Goal: Task Accomplishment & Management: Manage account settings

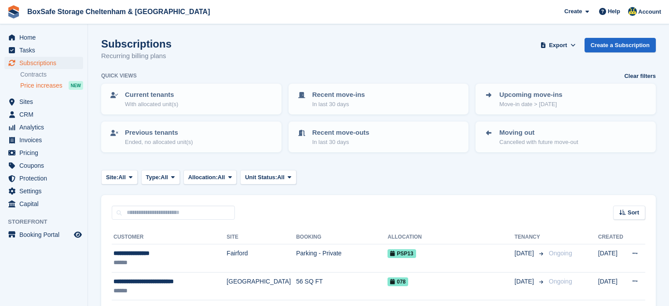
scroll to position [246, 0]
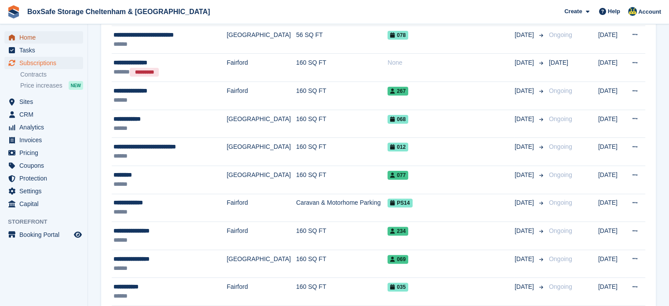
click at [52, 31] on span "Home" at bounding box center [45, 37] width 53 height 12
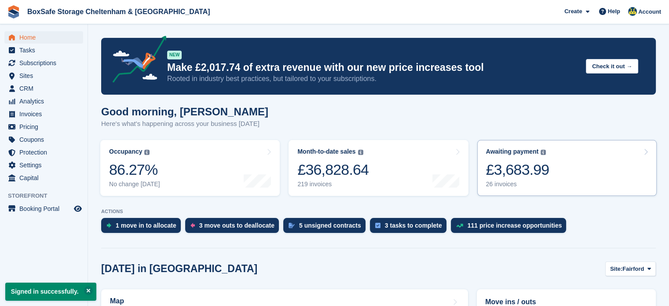
click at [577, 178] on link "Awaiting payment The total outstanding balance on all open invoices. £3,683.99 …" at bounding box center [566, 168] width 179 height 56
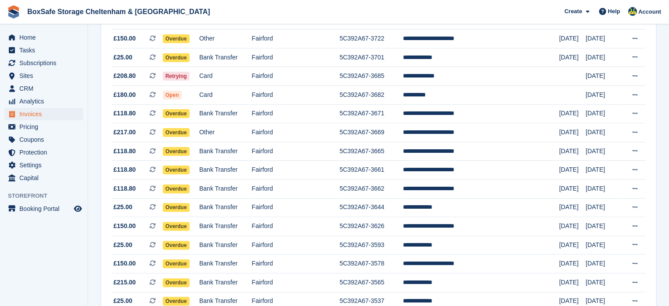
scroll to position [238, 0]
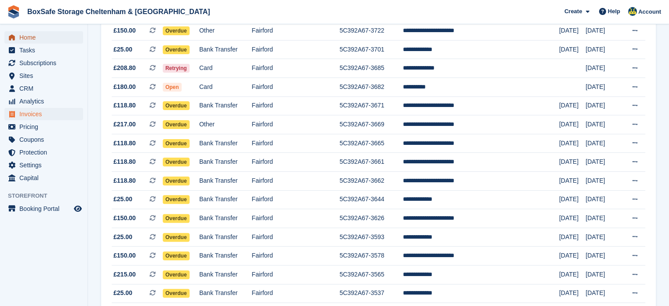
click at [40, 41] on span "Home" at bounding box center [45, 37] width 53 height 12
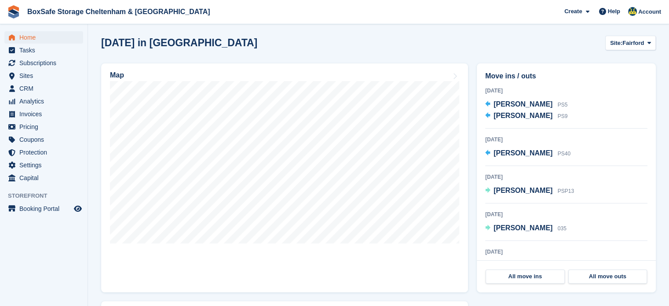
scroll to position [228, 0]
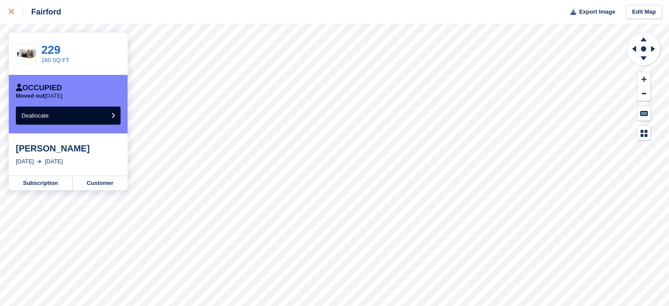
click at [13, 13] on icon at bounding box center [11, 11] width 5 height 5
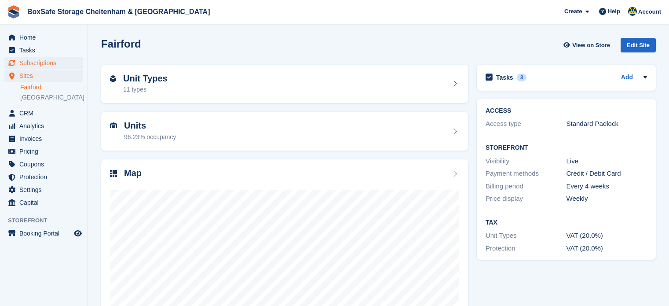
click at [59, 61] on span "Subscriptions" at bounding box center [45, 63] width 53 height 12
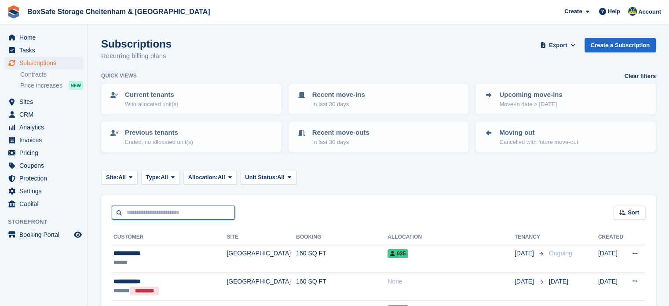
click at [168, 205] on input "text" at bounding box center [173, 212] width 123 height 15
type input "********"
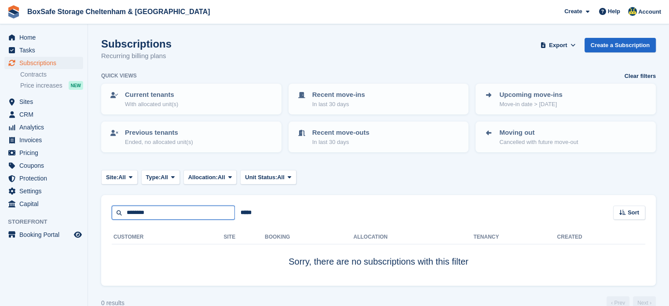
click at [169, 208] on input "********" at bounding box center [173, 212] width 123 height 15
type input "****"
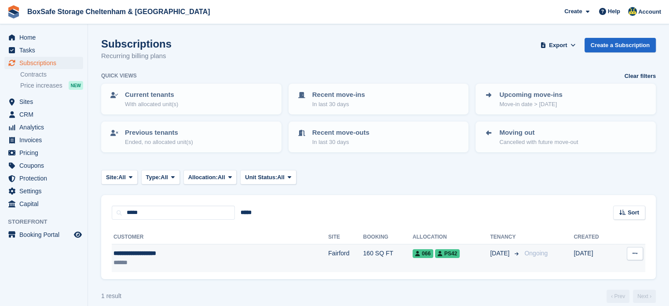
click at [328, 266] on td "Fairford" at bounding box center [345, 258] width 35 height 28
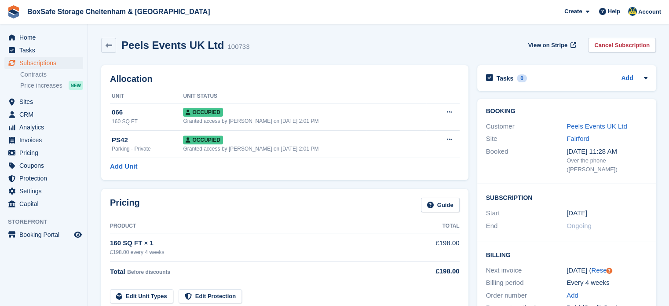
drag, startPoint x: 672, startPoint y: 72, endPoint x: 675, endPoint y: 48, distance: 24.8
click at [669, 48] on html "BoxSafe Storage Cheltenham & Fairford Create Subscription Invoice Contact Deal …" at bounding box center [334, 153] width 669 height 306
click at [49, 63] on span "Subscriptions" at bounding box center [45, 63] width 53 height 12
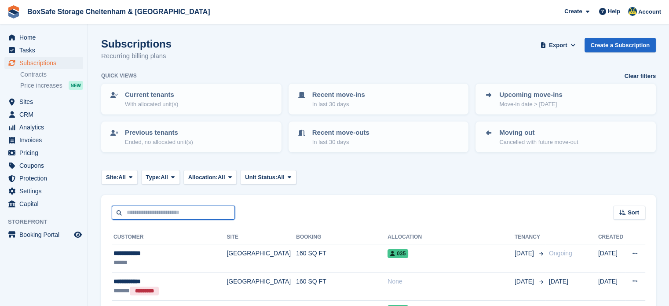
click at [198, 212] on input "text" at bounding box center [173, 212] width 123 height 15
type input "*****"
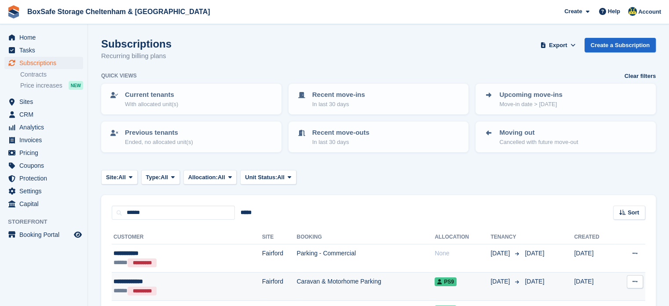
click at [529, 289] on td "30 Sep" at bounding box center [547, 286] width 53 height 28
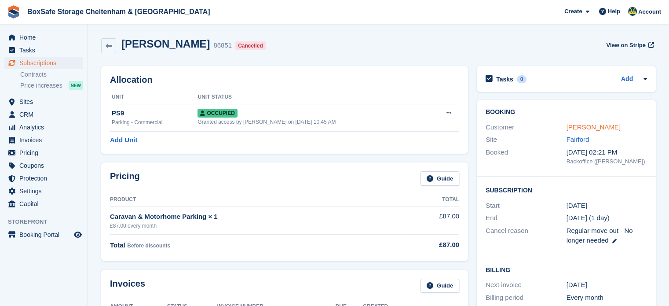
click at [589, 123] on link "[PERSON_NAME]" at bounding box center [594, 126] width 54 height 7
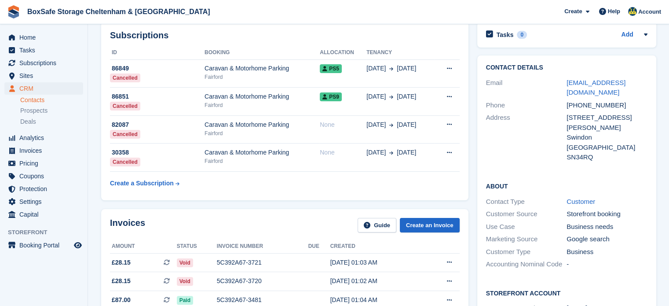
scroll to position [148, 0]
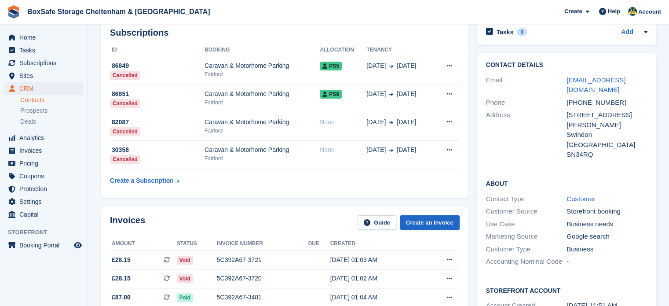
click at [621, 140] on div "United Kingdom" at bounding box center [607, 145] width 81 height 10
